Goal: Information Seeking & Learning: Compare options

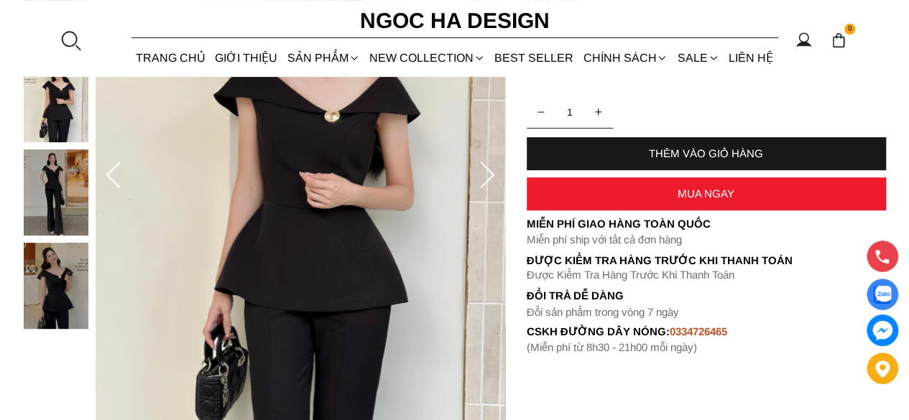
scroll to position [359, 0]
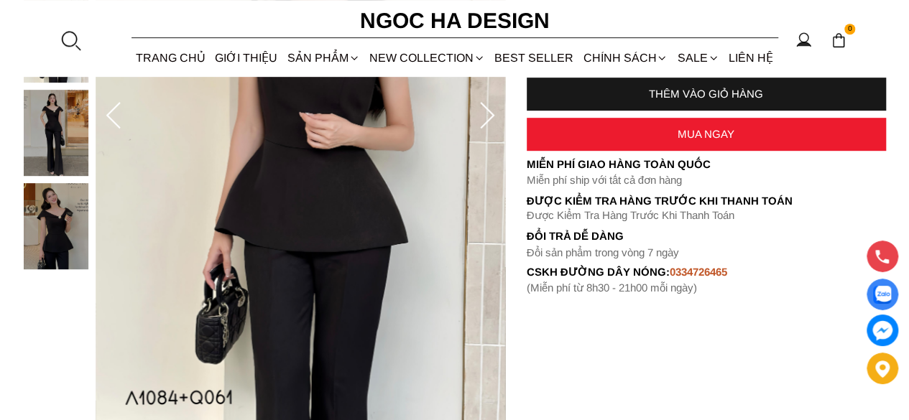
click at [45, 121] on img at bounding box center [56, 133] width 65 height 86
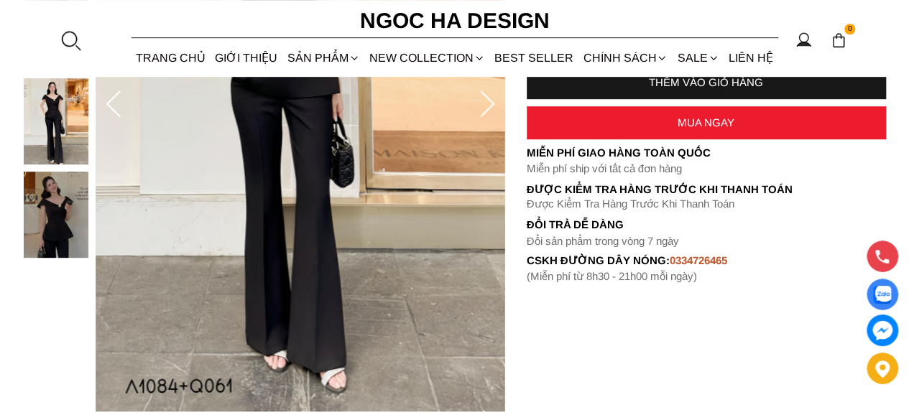
scroll to position [503, 0]
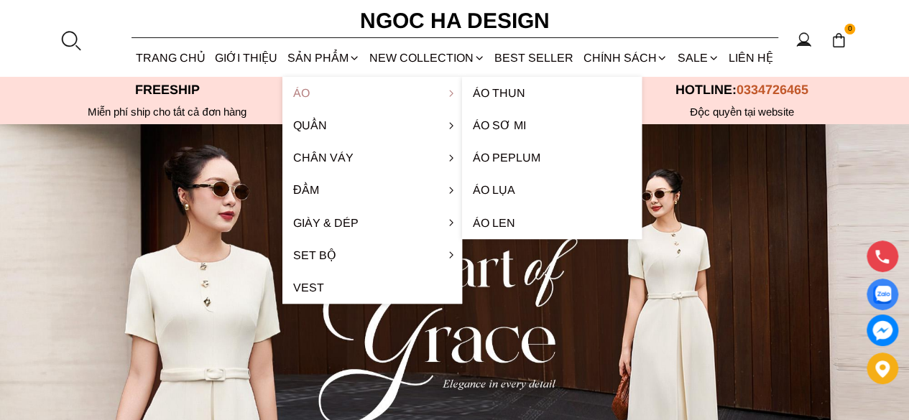
click at [302, 91] on link "Áo" at bounding box center [372, 93] width 180 height 32
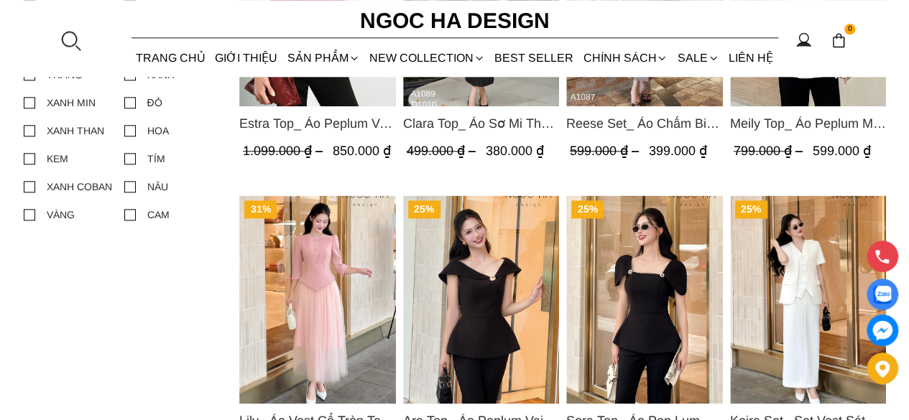
scroll to position [863, 0]
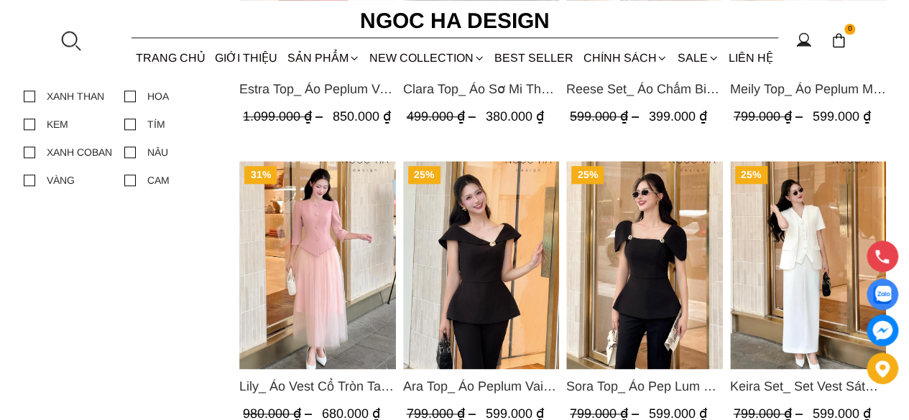
click at [478, 251] on img "Product image - Ara Top_ Áo Peplum Vai Lệch Đính Cúc Màu Đen A1084" at bounding box center [481, 265] width 157 height 208
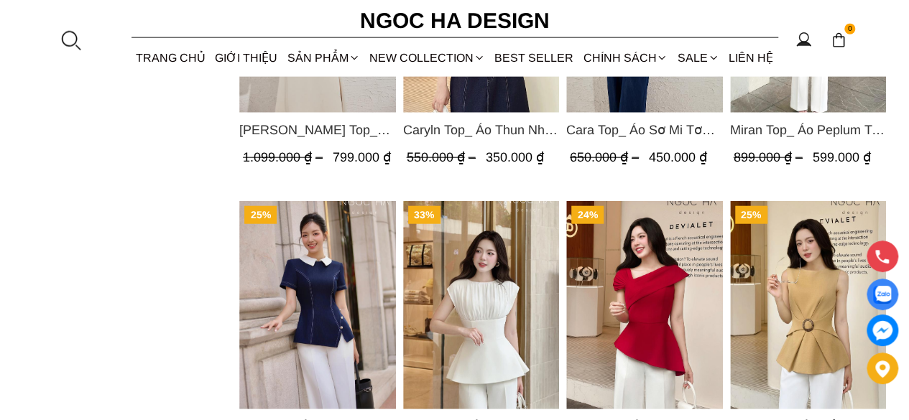
scroll to position [1797, 0]
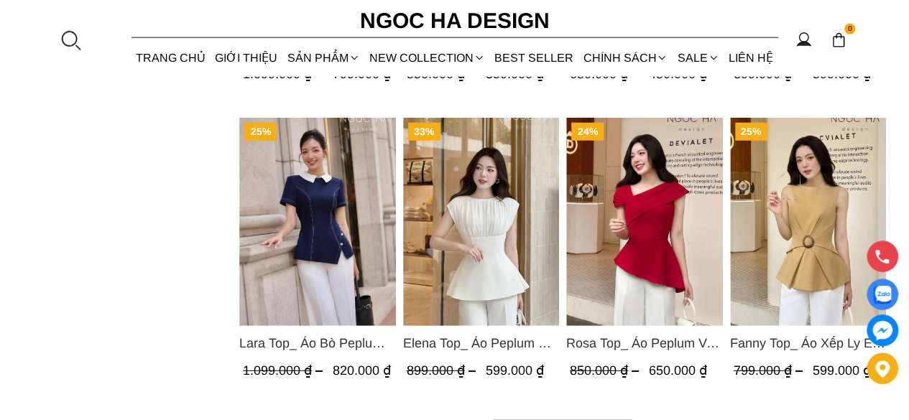
click at [312, 252] on img "Product image - Lara Top_ Áo Bò Peplum Vạt Chép Đính Cúc Mix Cổ Trắng A1058" at bounding box center [317, 222] width 157 height 208
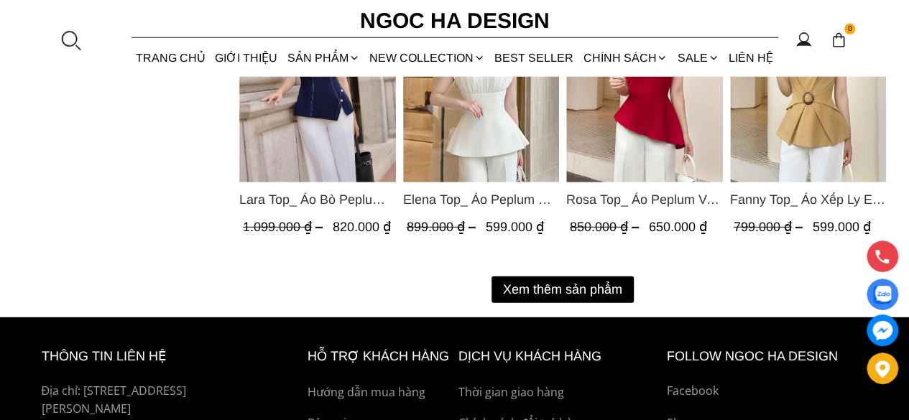
click at [606, 288] on button "Xem thêm sản phẩm" at bounding box center [563, 290] width 142 height 27
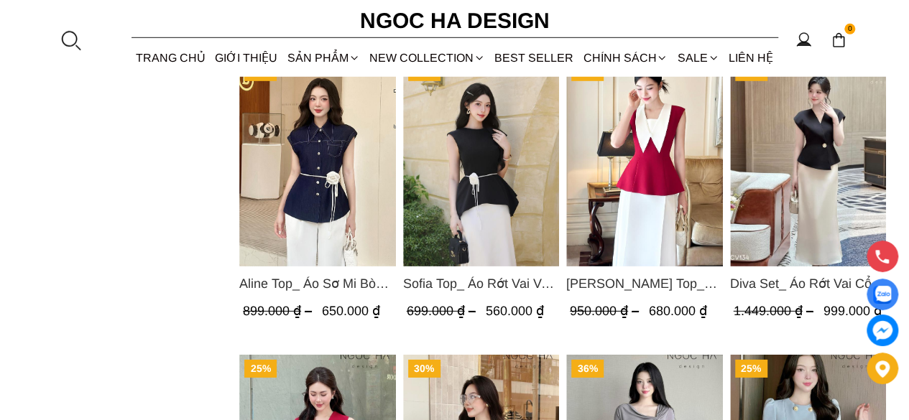
scroll to position [2085, 0]
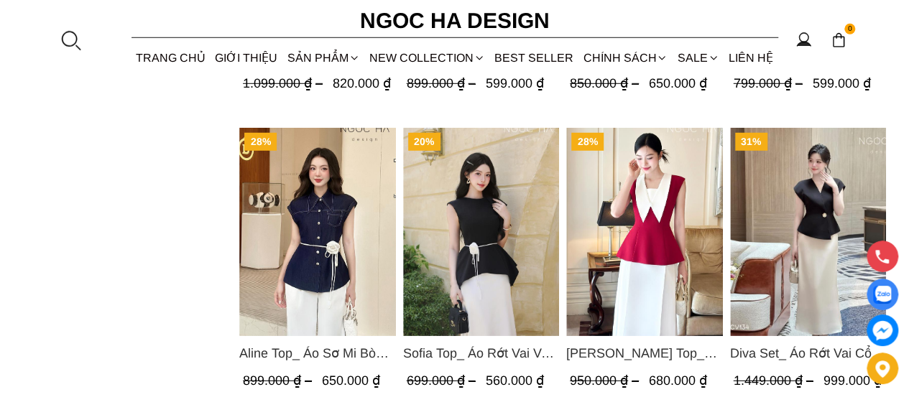
click at [801, 184] on img "Product image - Diva Set_ Áo Rớt Vai Cổ V, Chân Váy Lụa Đuôi Cá A1078+CV134" at bounding box center [808, 232] width 157 height 208
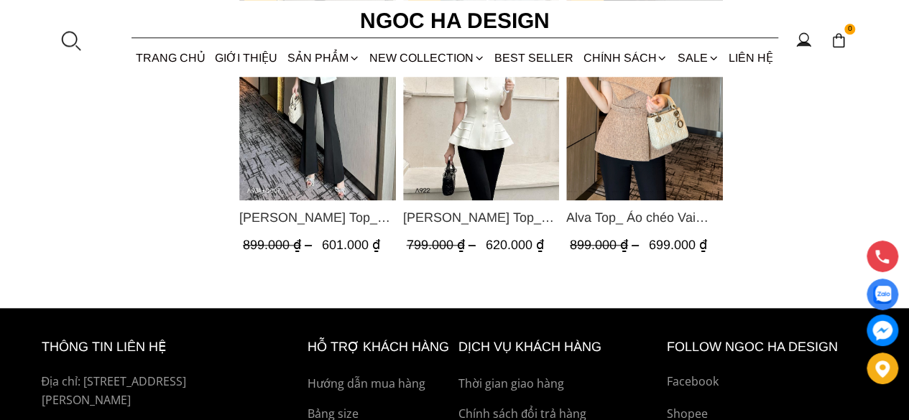
scroll to position [3378, 0]
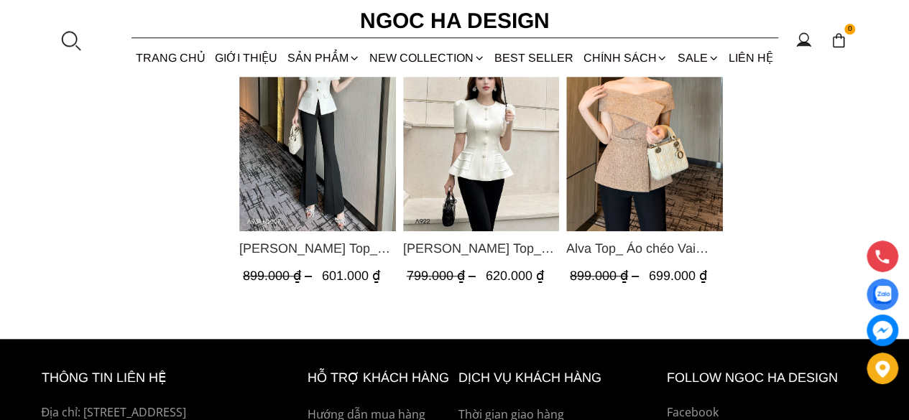
click at [473, 155] on img "Product image - Ellie Top_ Áo Cổ Tròn Tùng May Gân Nổi Màu Kem A922" at bounding box center [481, 127] width 157 height 208
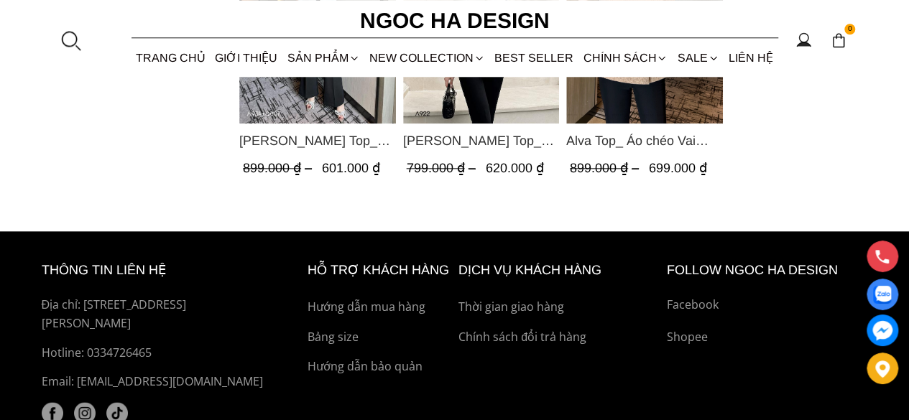
scroll to position [3578, 0]
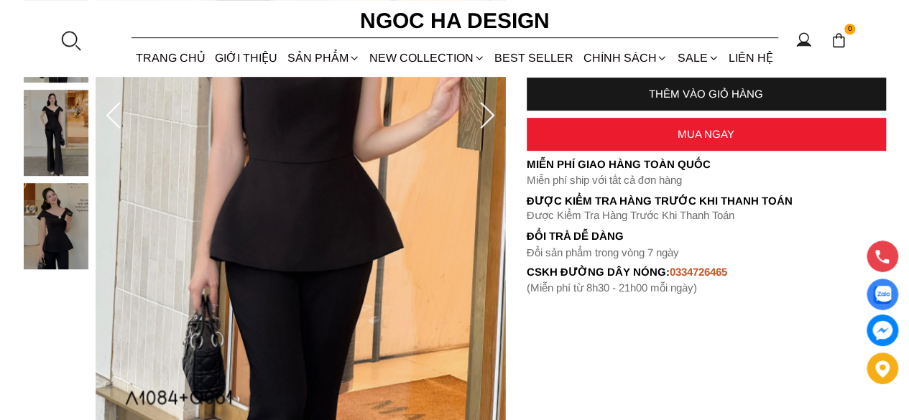
scroll to position [216, 0]
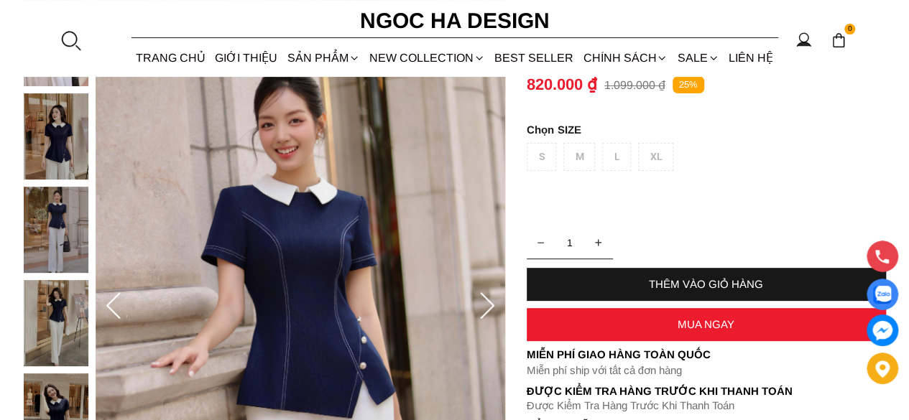
scroll to position [216, 0]
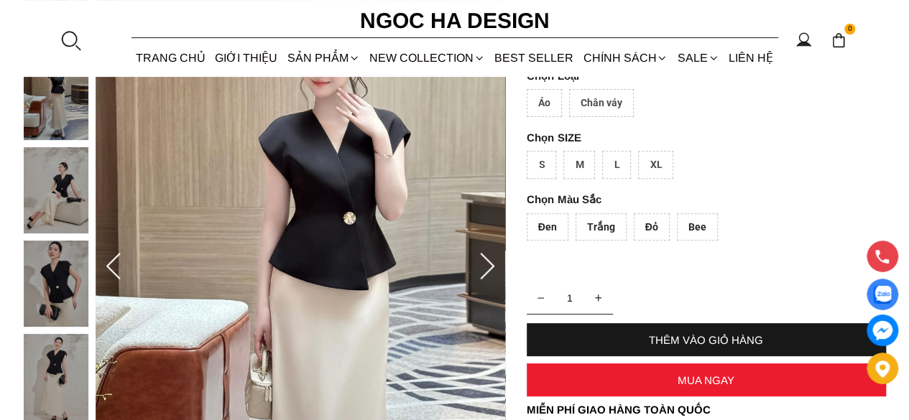
scroll to position [216, 0]
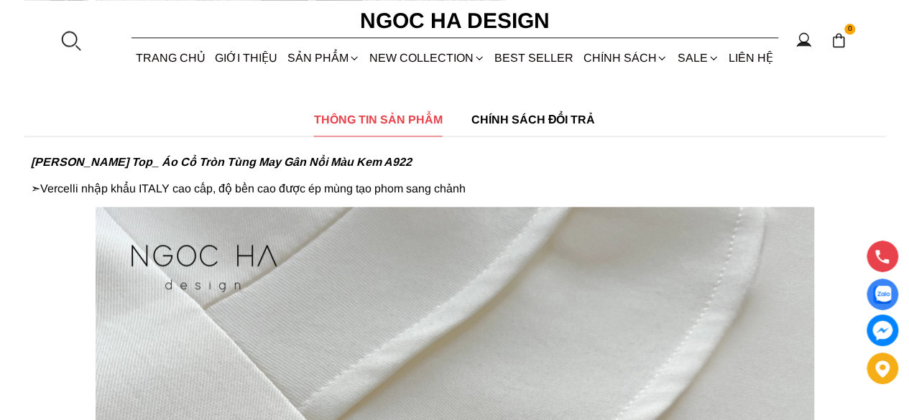
scroll to position [1078, 0]
